Goal: Task Accomplishment & Management: Use online tool/utility

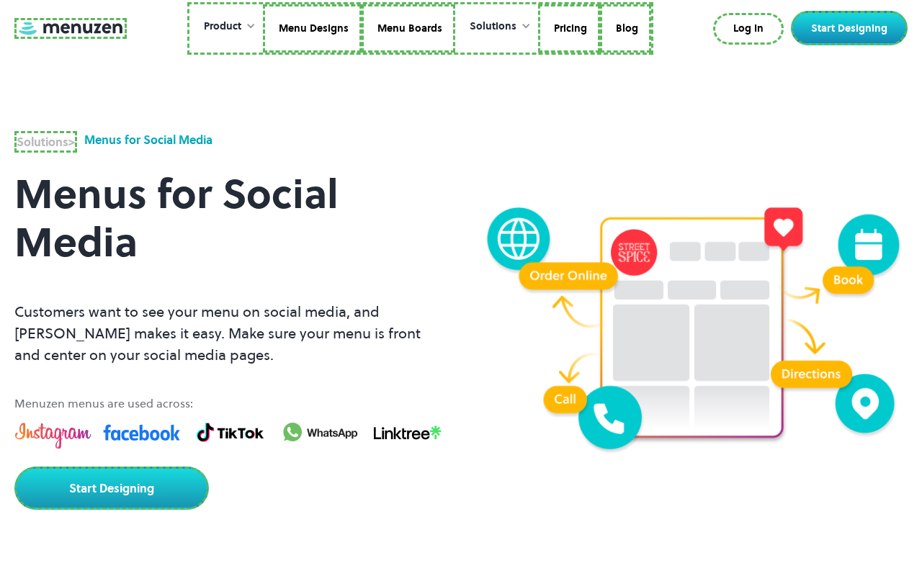
click at [68, 28] on link at bounding box center [70, 28] width 112 height 21
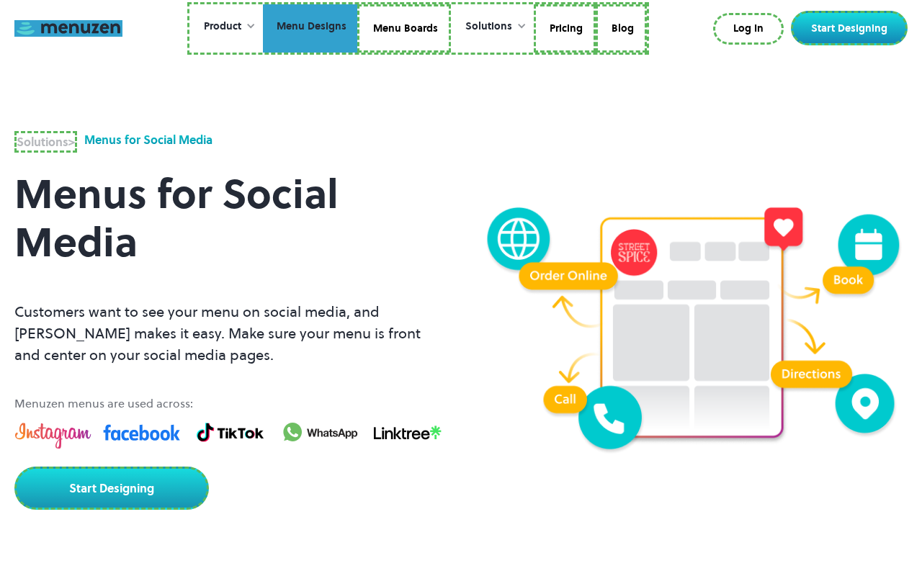
click at [311, 28] on link "Menu Designs" at bounding box center [310, 28] width 94 height 49
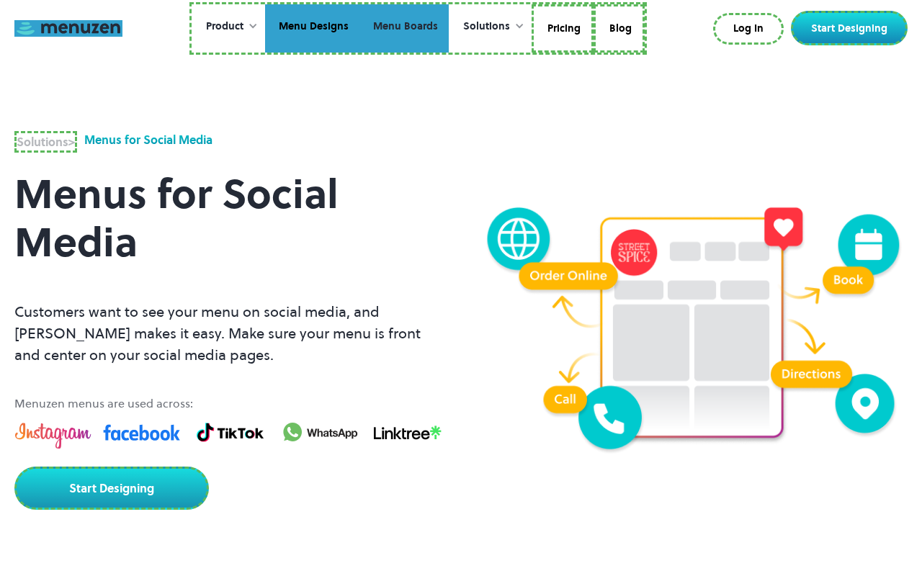
click at [403, 28] on link "Menu Boards" at bounding box center [403, 28] width 89 height 49
click at [561, 28] on link "Pricing" at bounding box center [563, 28] width 58 height 49
click at [616, 26] on link "Blog" at bounding box center [616, 28] width 51 height 49
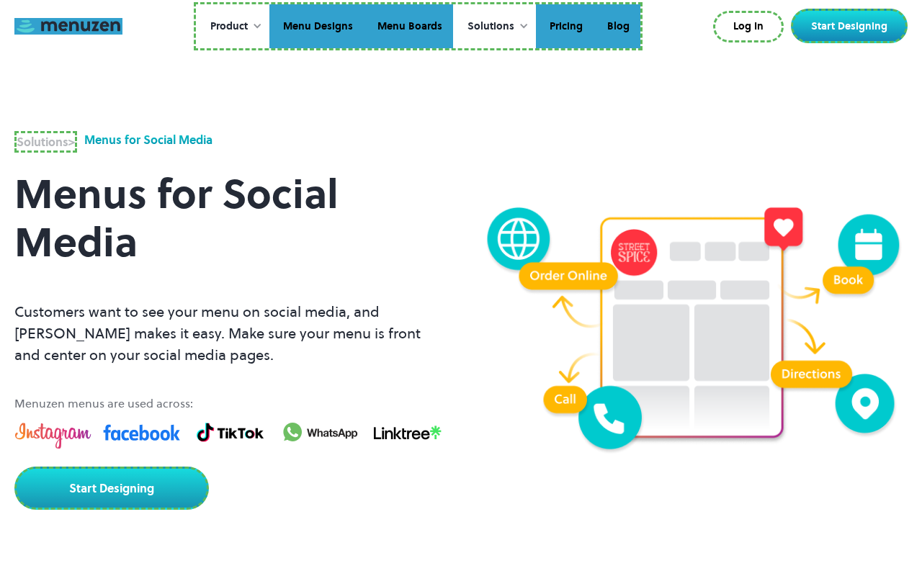
click at [751, 27] on link "Log In" at bounding box center [748, 27] width 71 height 32
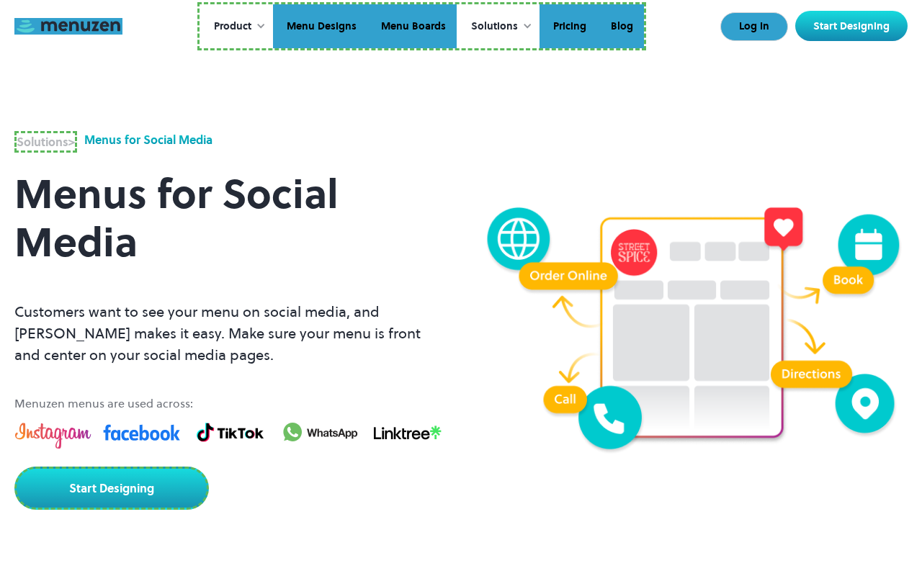
click at [852, 26] on link "Start Designing" at bounding box center [851, 26] width 112 height 30
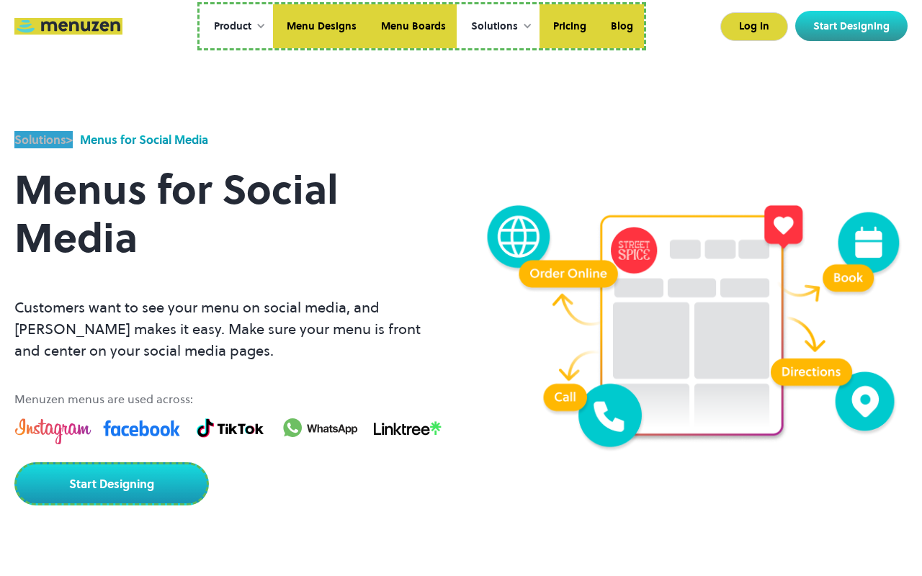
click at [109, 463] on link "Start Designing" at bounding box center [111, 483] width 194 height 43
